Goal: Answer question/provide support: Answer question/provide support

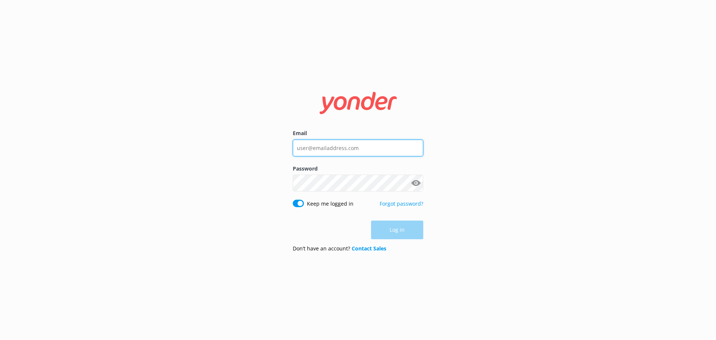
type input "[EMAIL_ADDRESS][DOMAIN_NAME]"
click at [391, 228] on div "Log in" at bounding box center [358, 229] width 131 height 19
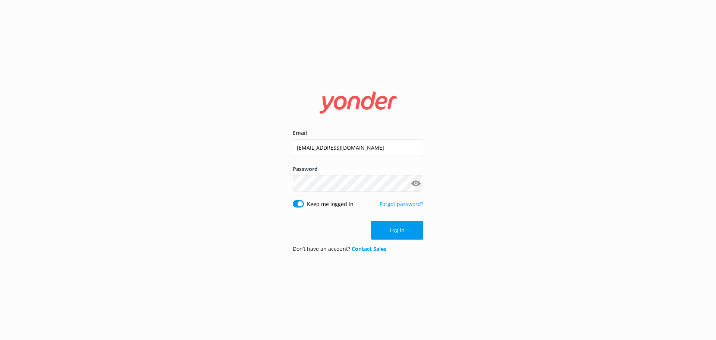
click at [399, 234] on button "Log in" at bounding box center [397, 230] width 52 height 19
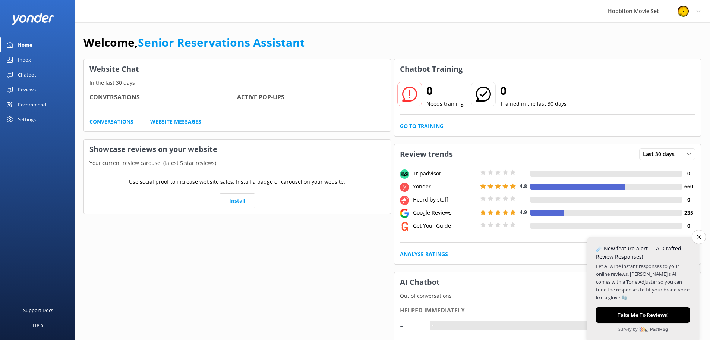
click at [29, 72] on div "Chatbot" at bounding box center [27, 74] width 18 height 15
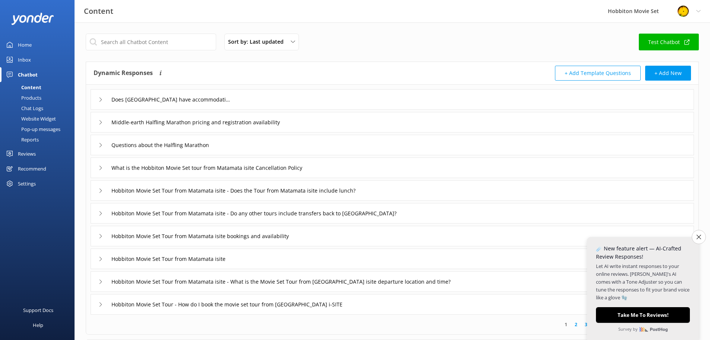
click at [22, 57] on div "Inbox" at bounding box center [24, 59] width 13 height 15
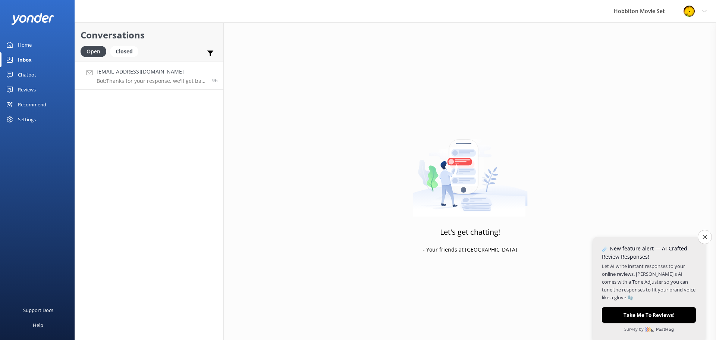
click at [154, 77] on div "[EMAIL_ADDRESS][DOMAIN_NAME] Bot: Thanks for your response, we'll get back to y…" at bounding box center [152, 75] width 110 height 16
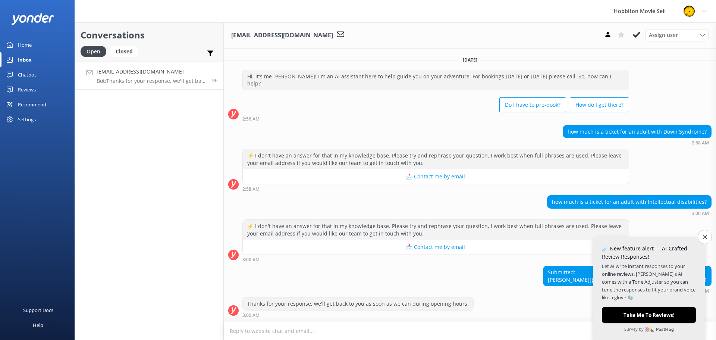
scroll to position [6, 0]
